Goal: Task Accomplishment & Management: Manage account settings

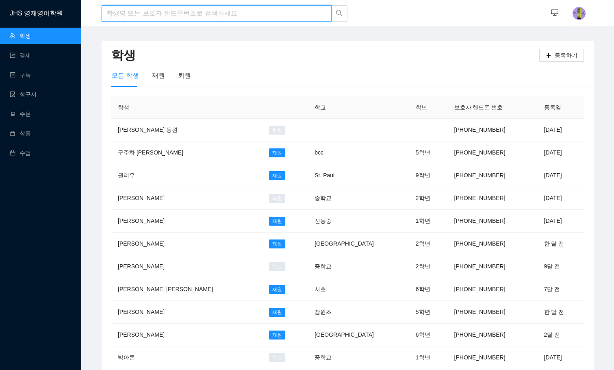
click at [178, 15] on input "search" at bounding box center [217, 13] width 230 height 16
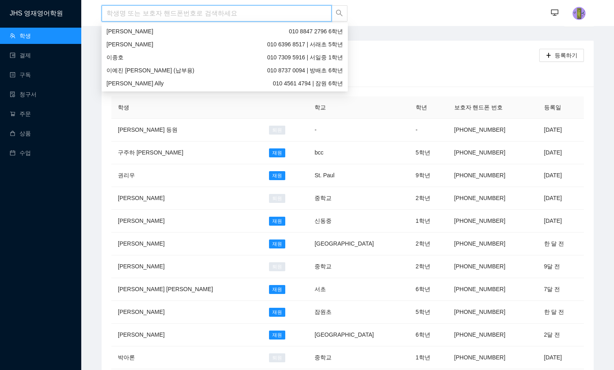
type input "r"
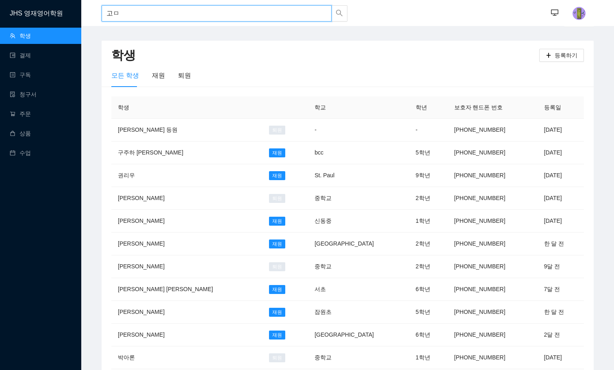
type input "고"
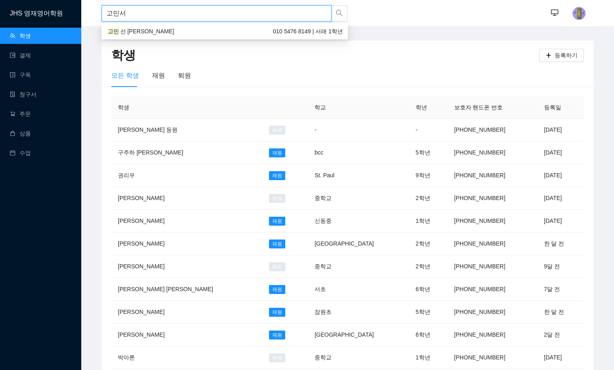
type input "고민선"
click at [173, 26] on div "고민 선 Jennifer 010 5476 8149 | 서래 1학년" at bounding box center [225, 31] width 246 height 13
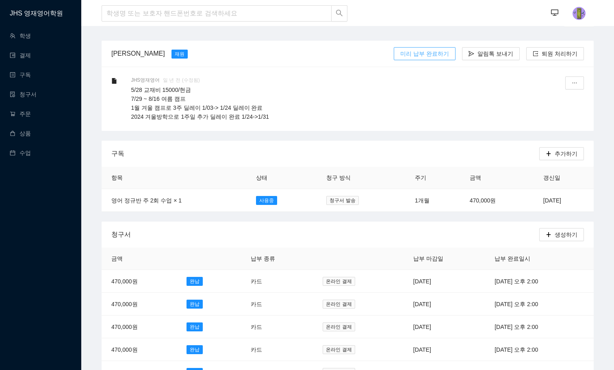
click at [428, 50] on span "미리 납부 완료하기" at bounding box center [424, 53] width 49 height 9
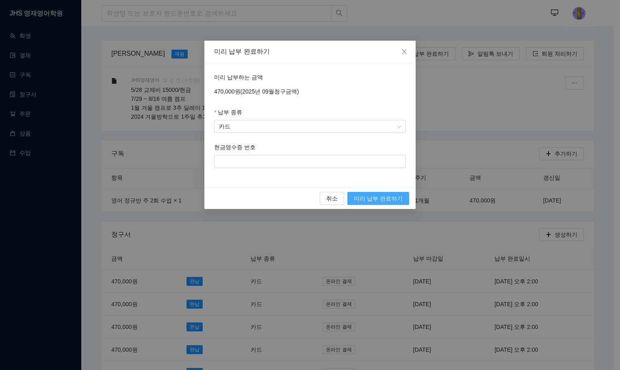
click at [382, 199] on span "미리 납부 완료하기" at bounding box center [378, 198] width 49 height 9
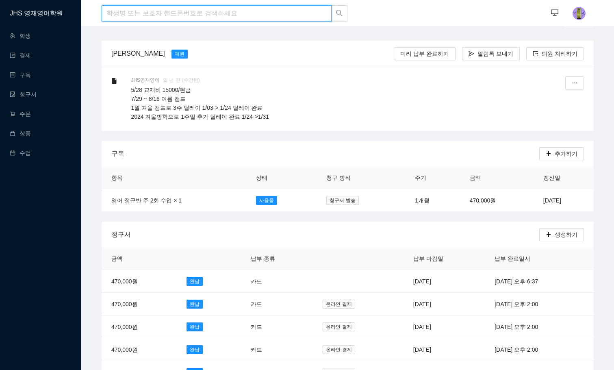
click at [180, 11] on input "search" at bounding box center [217, 13] width 230 height 16
type input "ㄴ"
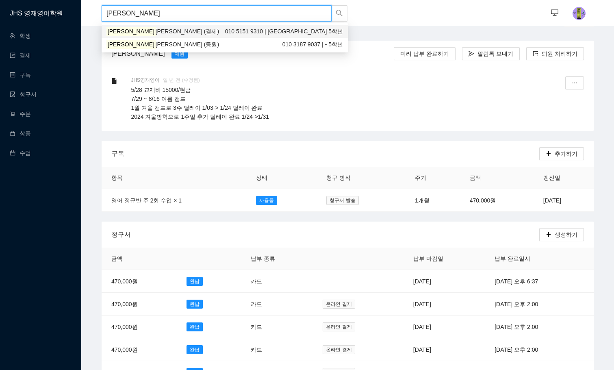
click at [173, 27] on div "윤준영 John (결제) 010 5151 9310 | 신용산초등학교 5학년" at bounding box center [224, 31] width 237 height 9
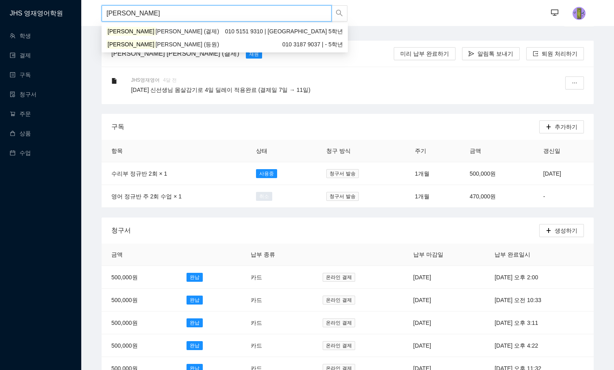
drag, startPoint x: 133, startPoint y: 14, endPoint x: 12, endPoint y: 16, distance: 121.1
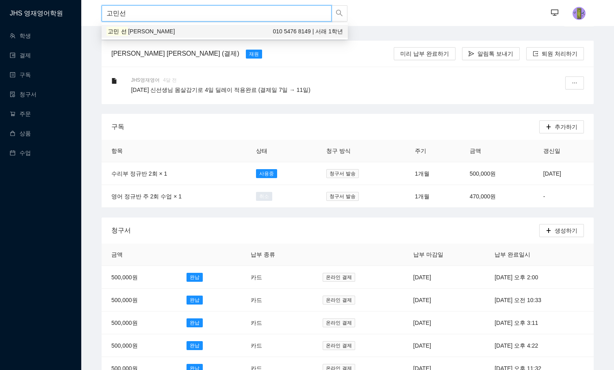
click at [180, 30] on div "고민 선 Jennifer 010 5476 8149 | 서래 1학년" at bounding box center [224, 31] width 237 height 9
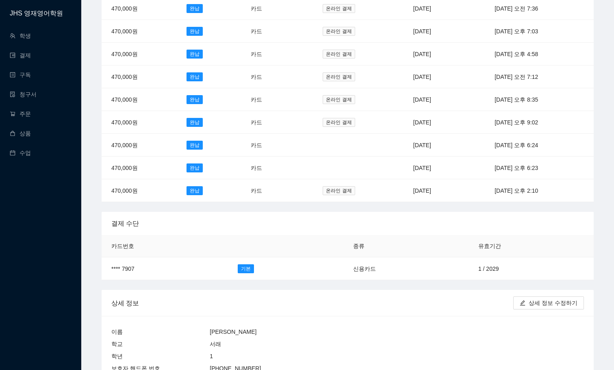
scroll to position [650, 0]
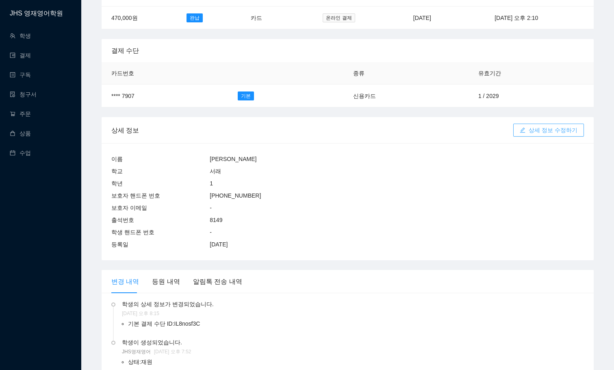
type input "고민선"
click at [568, 126] on span "상세 정보 수정하기" at bounding box center [553, 130] width 49 height 9
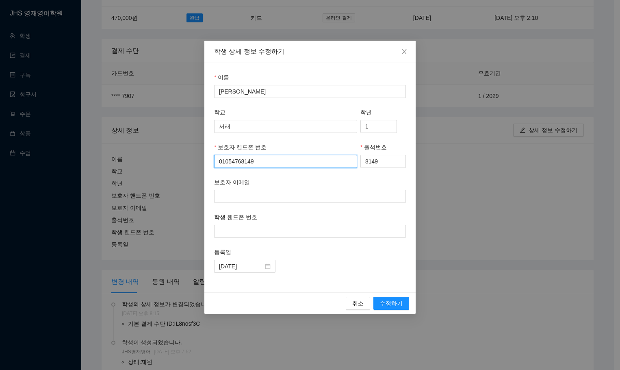
drag, startPoint x: 260, startPoint y: 161, endPoint x: 188, endPoint y: 159, distance: 72.4
click at [196, 161] on div "학생 상세 정보 수정하기 이름 고민선 Jennifer 학교 서래 학년 1 보호자 핸드폰 번호 01054768149 출석번호 8149 보호자 이…" at bounding box center [310, 185] width 620 height 370
type input "01085078149"
click at [394, 299] on span "수정하기" at bounding box center [391, 303] width 23 height 9
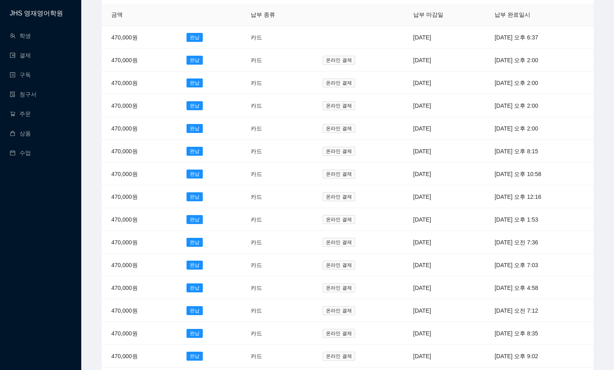
scroll to position [0, 0]
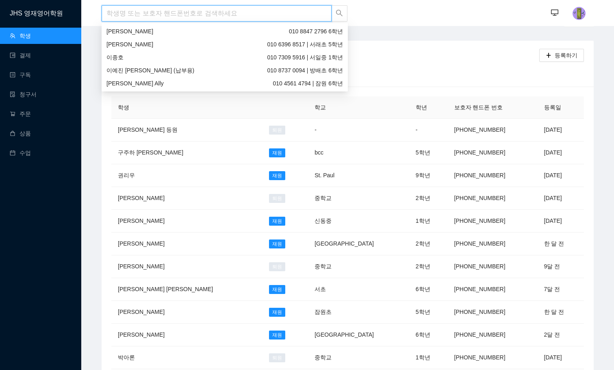
click at [140, 13] on input "search" at bounding box center [217, 13] width 230 height 16
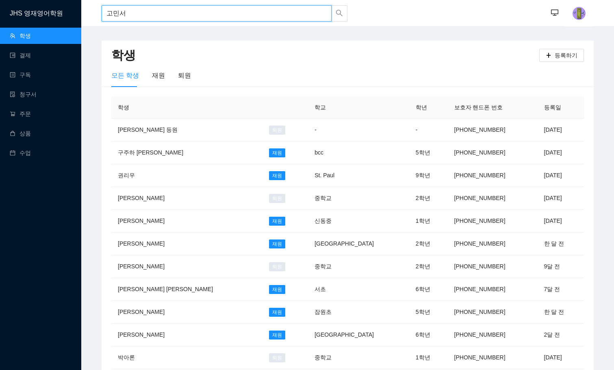
type input "고민선"
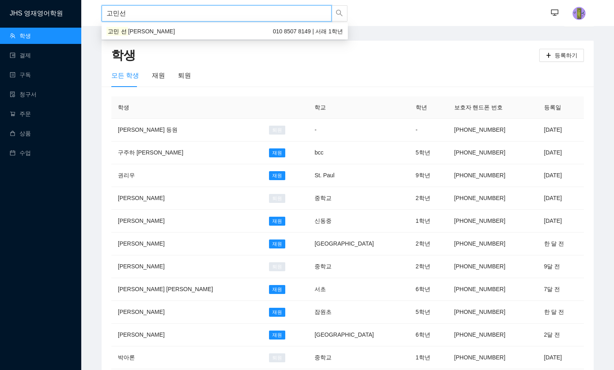
click at [142, 31] on span "[PERSON_NAME]" at bounding box center [151, 31] width 47 height 7
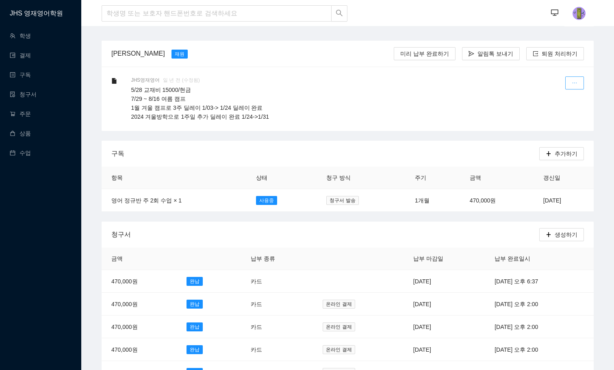
click at [577, 78] on button "button" at bounding box center [574, 82] width 19 height 13
click at [547, 100] on div "수정하기" at bounding box center [555, 103] width 43 height 21
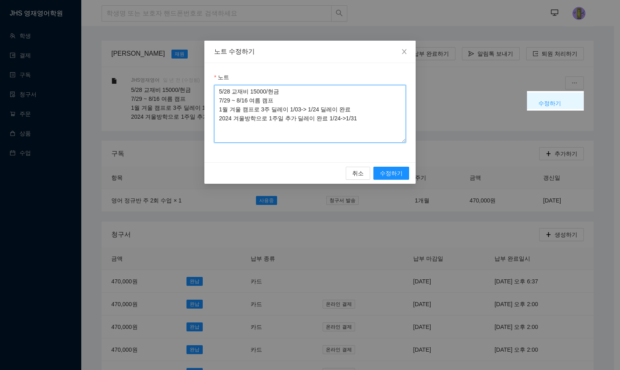
click at [218, 93] on textarea "5/28 교재비 15000/현금 7/29 ~ 8/16 여름 캠프 1월 겨울 캠프로 3주 딜레이 1/03-> 1/24 딜레이 완료 2024 겨울…" at bounding box center [310, 114] width 192 height 58
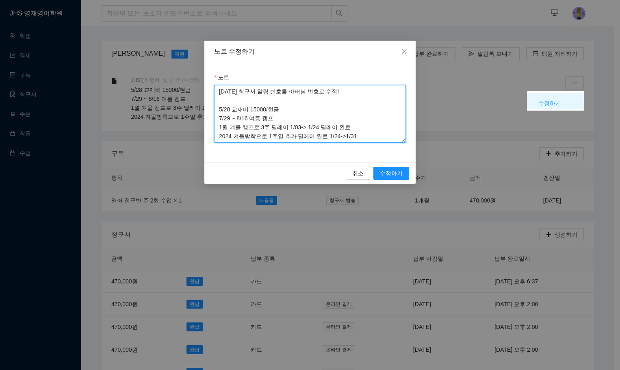
click at [295, 93] on textarea "2025.09.23 청구서 알림 번호를 아버님 번호로 수정! 5/28 교재비 15000/현금 7/29 ~ 8/16 여름 캠프 1월 겨울 캠프로…" at bounding box center [310, 114] width 192 height 58
type textarea "[DATE] 청구서 알림 번호를 할머님에서 아버님 번호로 수정! 5/28 교재비 15000/현금 7/29 ~ 8/16 여름 캠프 1월 겨울 캠…"
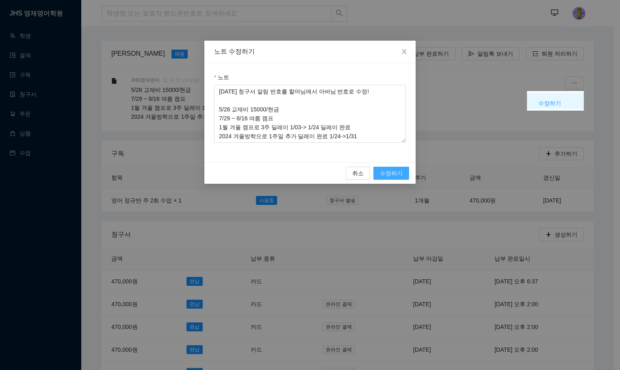
click at [390, 175] on span "수정하기" at bounding box center [391, 173] width 23 height 9
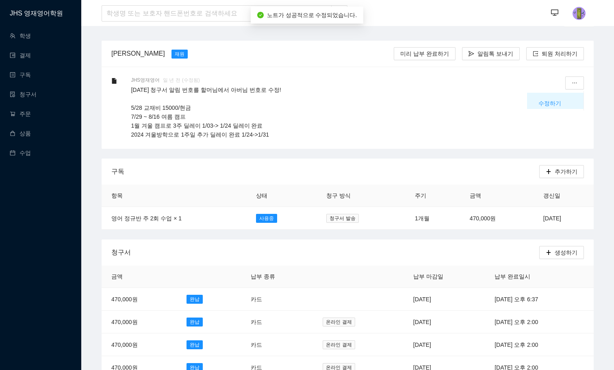
click at [275, 116] on p "[DATE] 청구서 알림 번호를 할머님에서 아버님 번호로 수정! 5/28 교재비 15000/현금 7/29 ~ 8/16 여름 캠프 1월 겨울 캠…" at bounding box center [338, 112] width 414 height 54
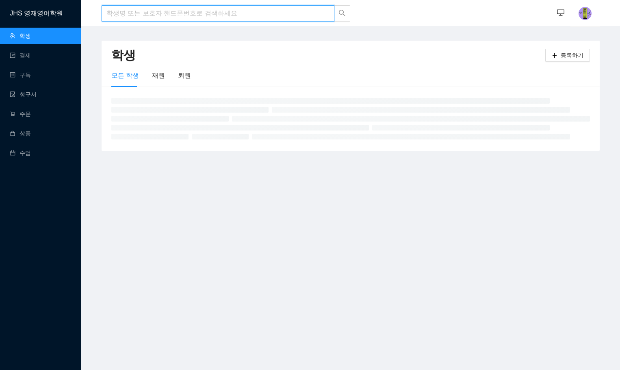
click at [163, 12] on input "search" at bounding box center [218, 13] width 233 height 16
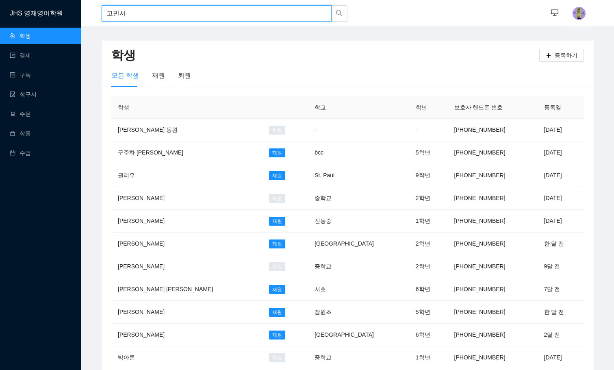
type input "고민선"
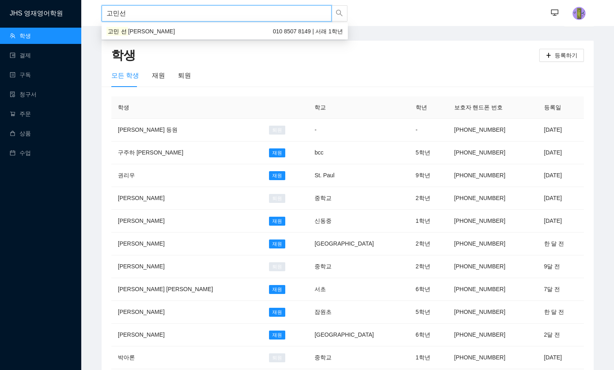
click at [163, 29] on div "고민 선 [PERSON_NAME] 010 8507 8149 | 서래 1학년" at bounding box center [224, 31] width 237 height 9
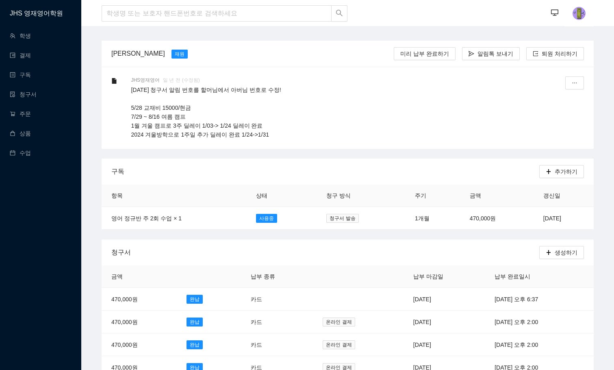
click at [294, 98] on p "[DATE] 청구서 알림 번호를 할머님에서 아버님 번호로 수정! 5/28 교재비 15000/현금 7/29 ~ 8/16 여름 캠프 1월 겨울 캠…" at bounding box center [338, 112] width 414 height 54
